Goal: Task Accomplishment & Management: Use online tool/utility

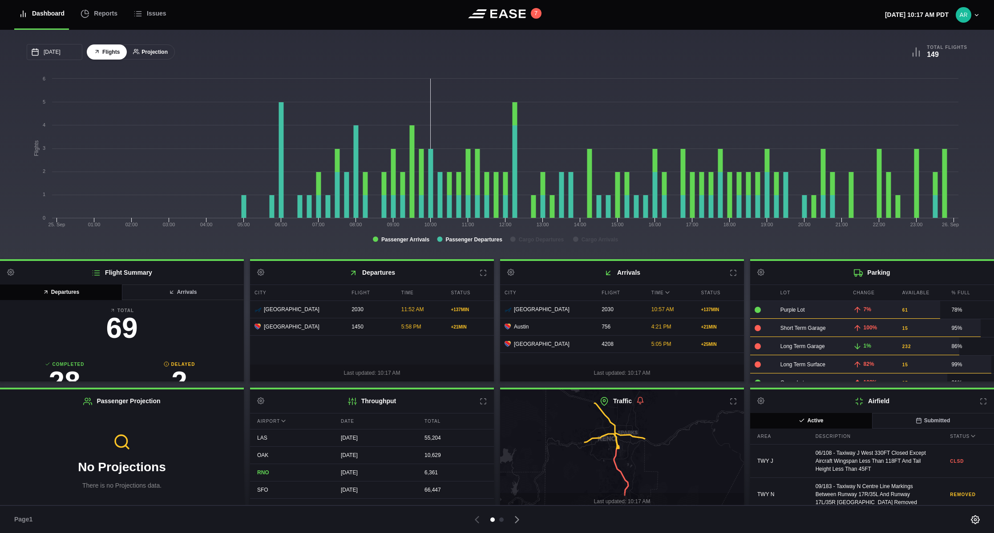
click at [149, 53] on button "Projection" at bounding box center [150, 52] width 49 height 16
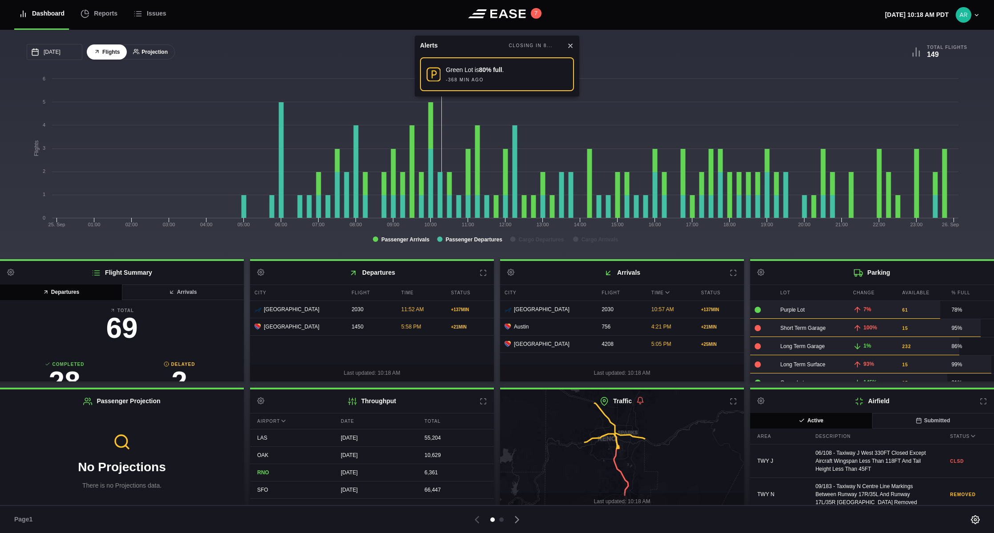
drag, startPoint x: 213, startPoint y: 60, endPoint x: 167, endPoint y: 56, distance: 46.0
click at [213, 60] on div "[DATE] September Sun Mon Tue Wed Thu Fri Sat 31 [DATE] 2 3 4 5 6 7 8 9 10 11 12…" at bounding box center [262, 52] width 470 height 16
click at [149, 50] on button "Projection" at bounding box center [150, 52] width 49 height 16
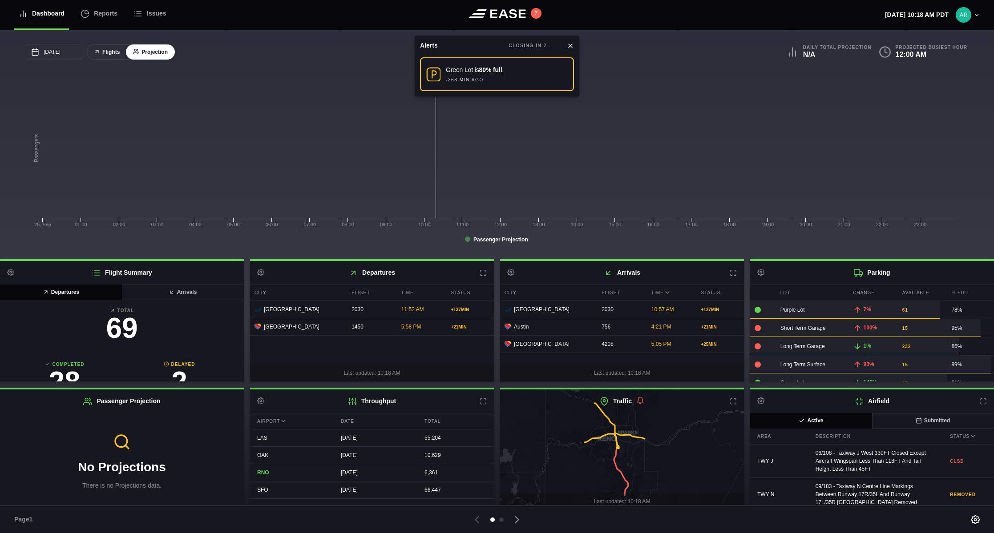
click at [106, 54] on button "Flights" at bounding box center [107, 52] width 40 height 16
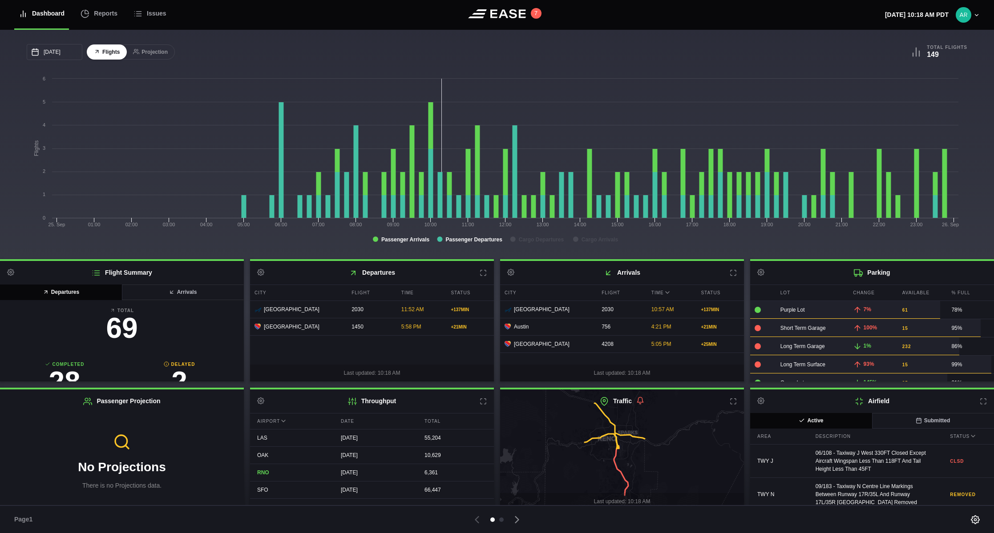
click at [243, 241] on rect at bounding box center [495, 163] width 936 height 178
click at [503, 520] on div at bounding box center [501, 520] width 4 height 4
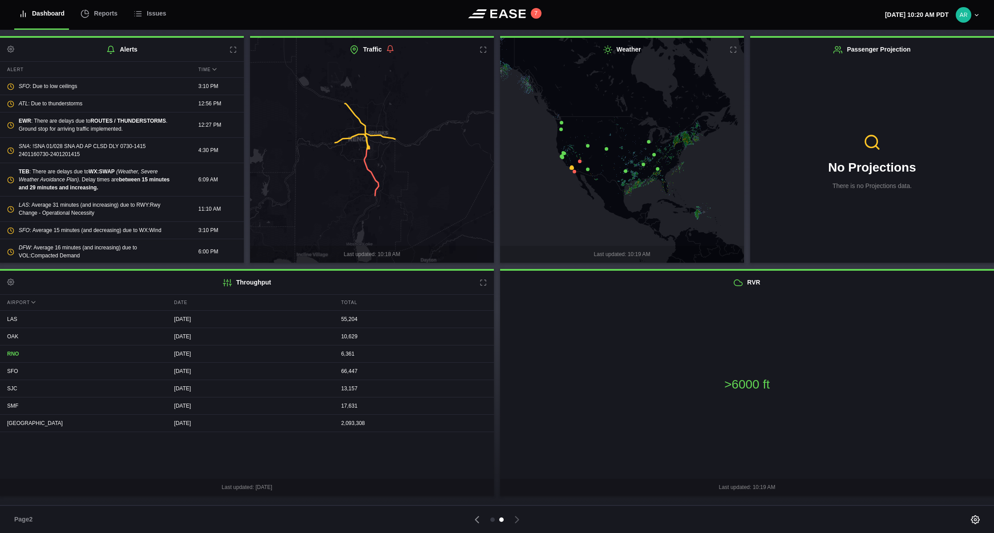
click at [389, 473] on div "Airport Date Total LAS [DATE] 55,204 OAK [DATE] 10,629 RNO [DATE] 6,361 SFO [DA…" at bounding box center [247, 387] width 494 height 185
click at [475, 522] on icon at bounding box center [477, 520] width 12 height 12
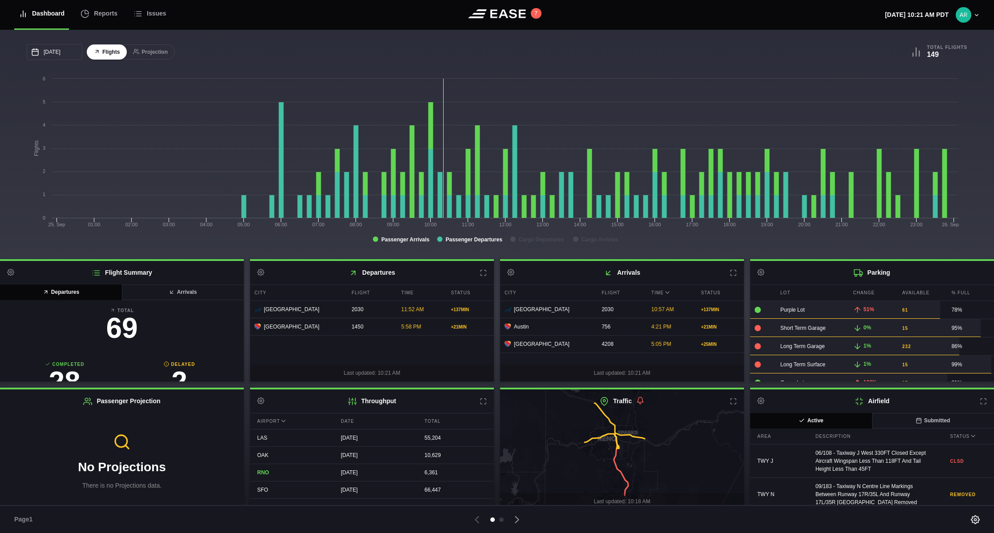
click at [412, 369] on div "Last updated: 10:21 AM" at bounding box center [372, 373] width 244 height 17
click at [287, 243] on rect at bounding box center [495, 163] width 936 height 178
click at [291, 240] on rect at bounding box center [495, 163] width 936 height 178
click at [703, 523] on div at bounding box center [497, 520] width 521 height 12
click at [142, 50] on button "Projection" at bounding box center [150, 52] width 49 height 16
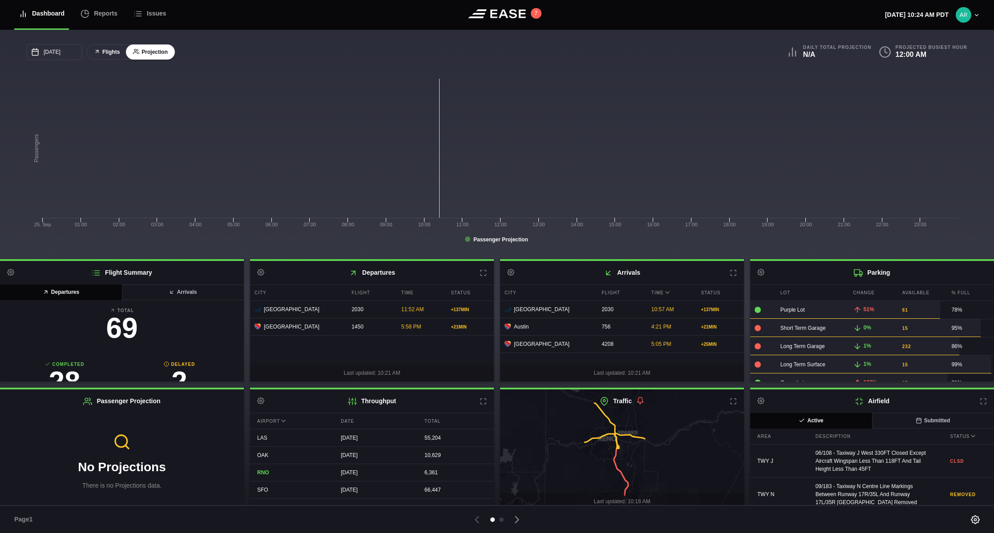
click at [109, 52] on button "Flights" at bounding box center [107, 52] width 40 height 16
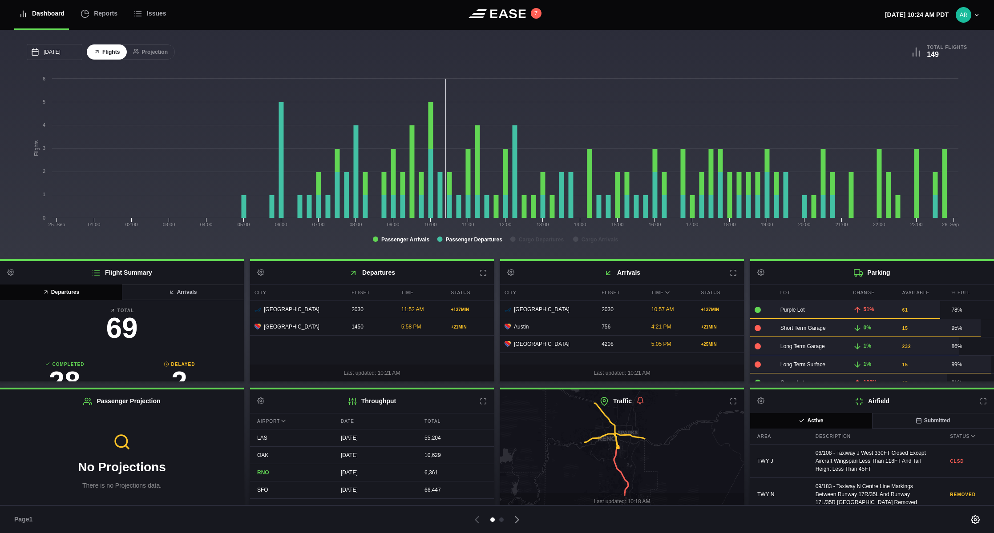
click at [202, 441] on div "No Projections There is no Projections data." at bounding box center [122, 461] width 244 height 97
click at [97, 13] on div "Reports" at bounding box center [99, 14] width 37 height 30
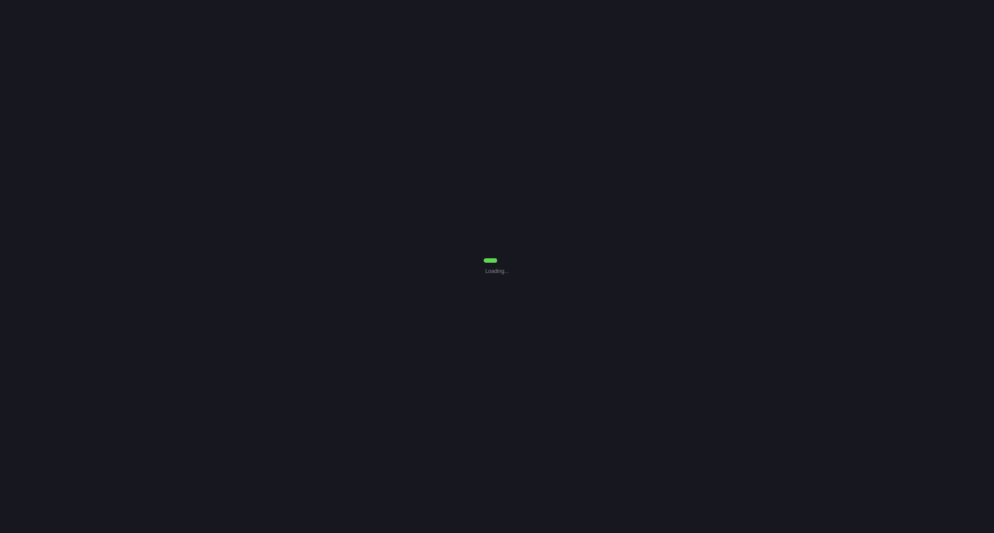
select select "7"
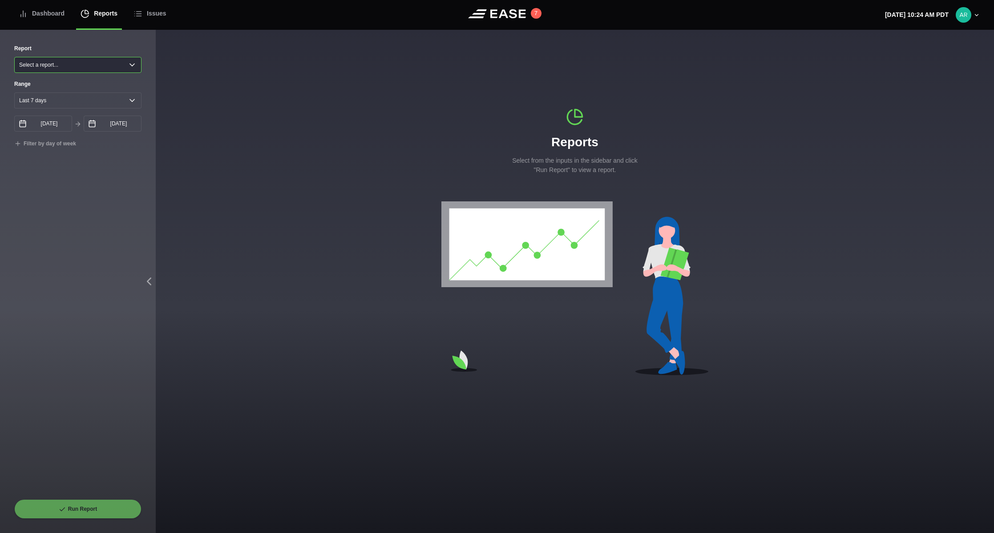
click at [63, 61] on select "Select a report... Arrivals Common Use Daily Throughput Departures Passenger Pr…" at bounding box center [77, 65] width 127 height 16
select select "Common Use"
click at [14, 57] on select "Select a report... Arrivals Common Use Daily Throughput Departures Passenger Pr…" at bounding box center [77, 65] width 127 height 16
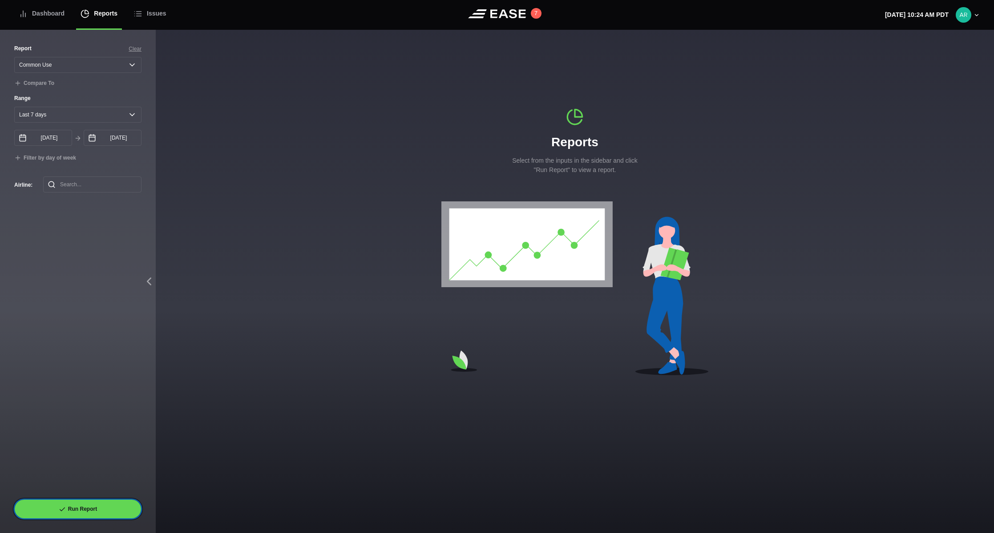
click at [93, 506] on button "Run Report" at bounding box center [77, 510] width 127 height 20
select select "Common Use"
select select "7"
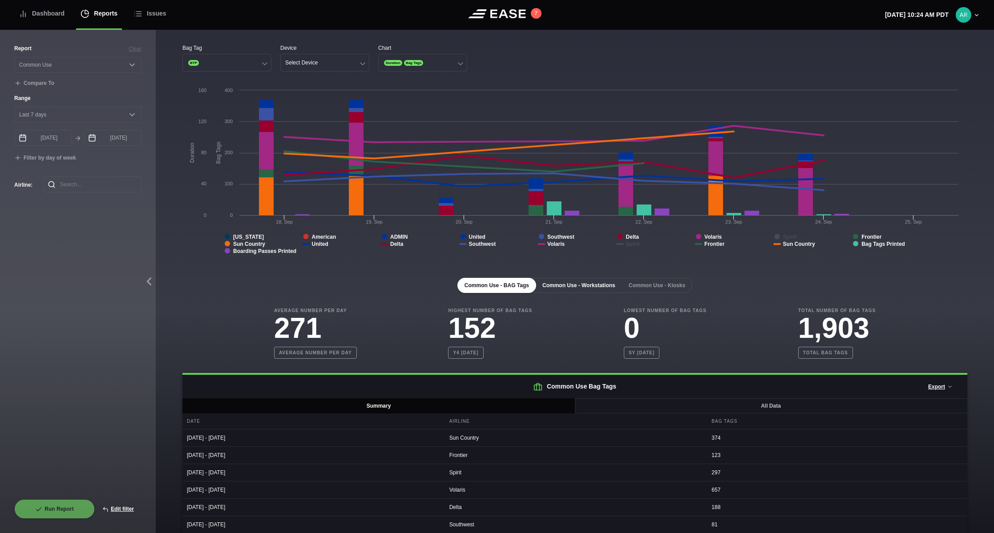
click at [573, 285] on button "Common Use - Workstations" at bounding box center [578, 285] width 87 height 15
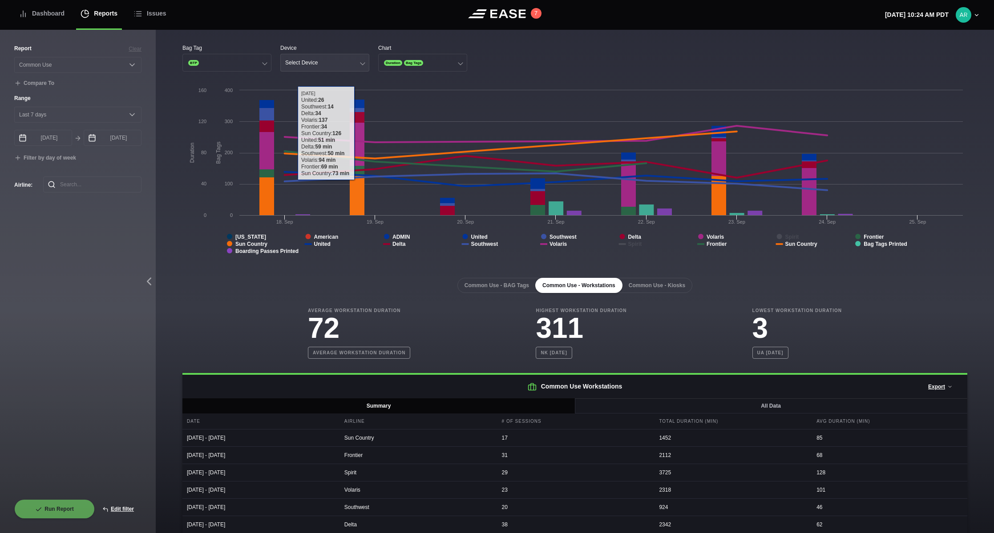
click at [337, 63] on button "Select Device" at bounding box center [324, 63] width 89 height 18
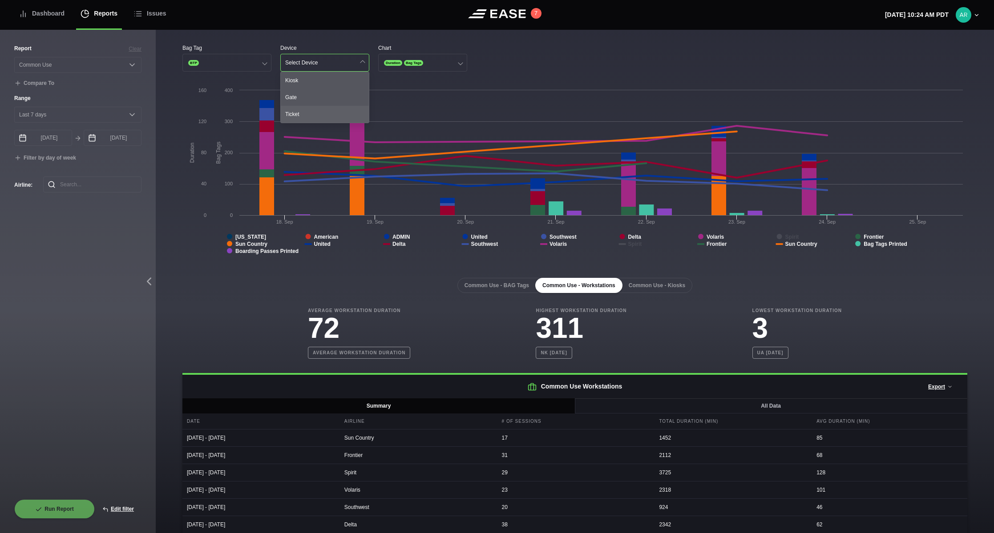
click at [301, 112] on div "Ticket" at bounding box center [325, 114] width 88 height 17
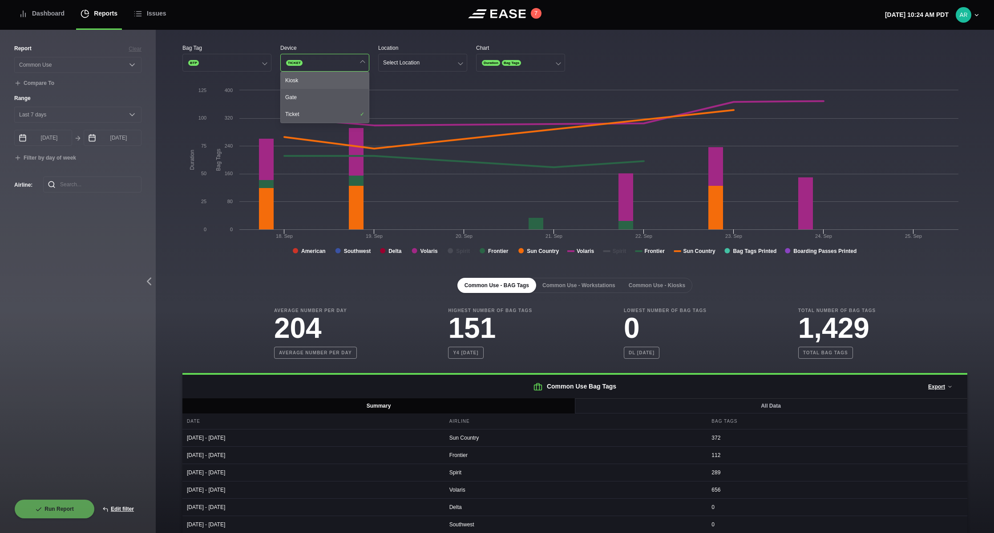
click at [307, 81] on div "Kiosk" at bounding box center [325, 80] width 88 height 17
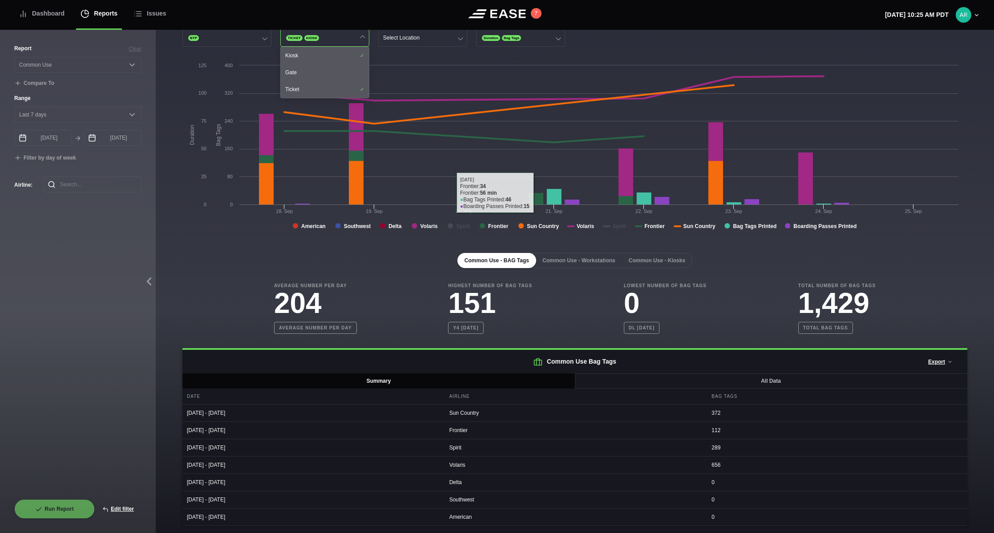
click at [209, 261] on div "Common Use - BAG Tags Common Use - Workstations Common Use - Kiosks" at bounding box center [574, 260] width 785 height 15
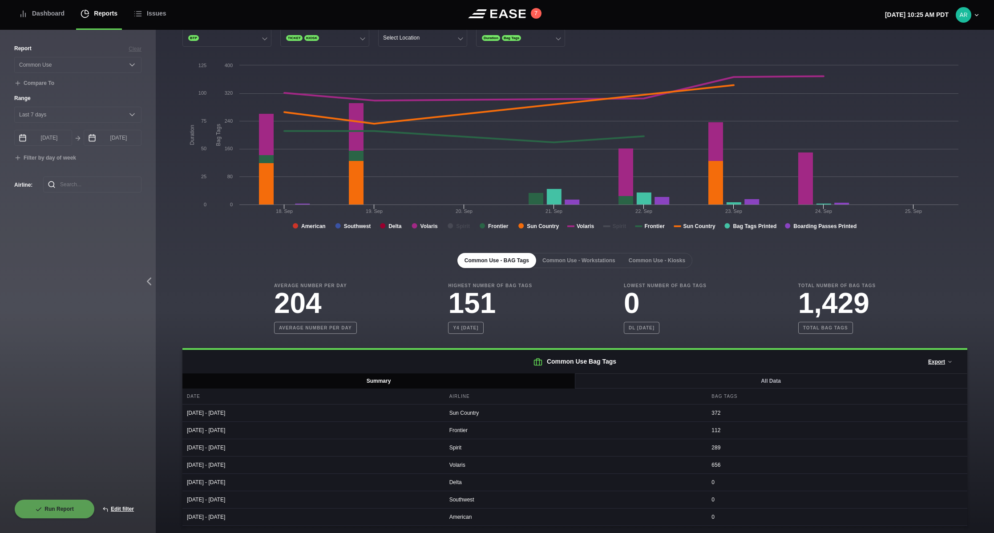
click at [130, 316] on div "Report Clear Select a report... Arrivals Common Use Daily Throughput Departures…" at bounding box center [77, 271] width 127 height 455
click at [43, 12] on div "Dashboard" at bounding box center [42, 14] width 46 height 30
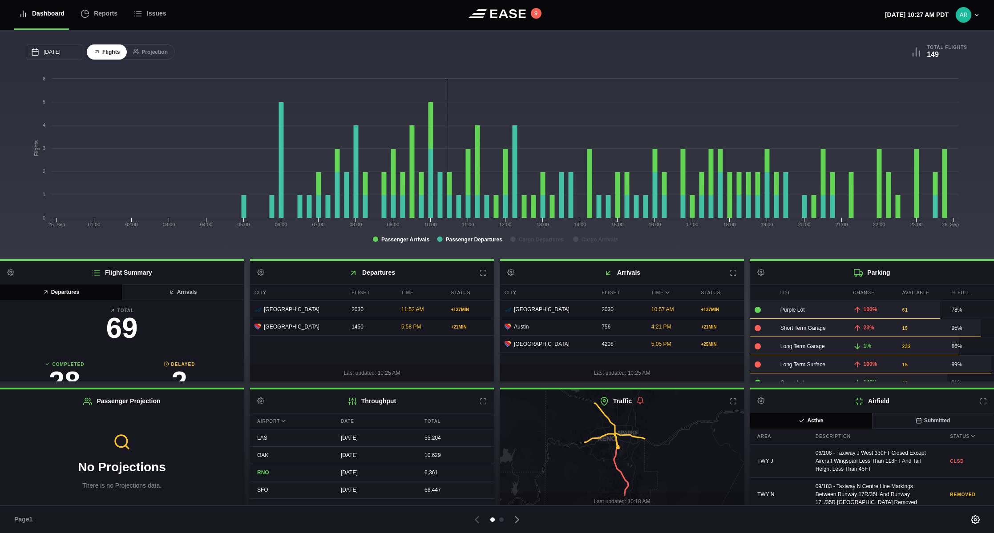
click at [285, 243] on rect at bounding box center [495, 163] width 936 height 178
